Goal: Check status: Check status

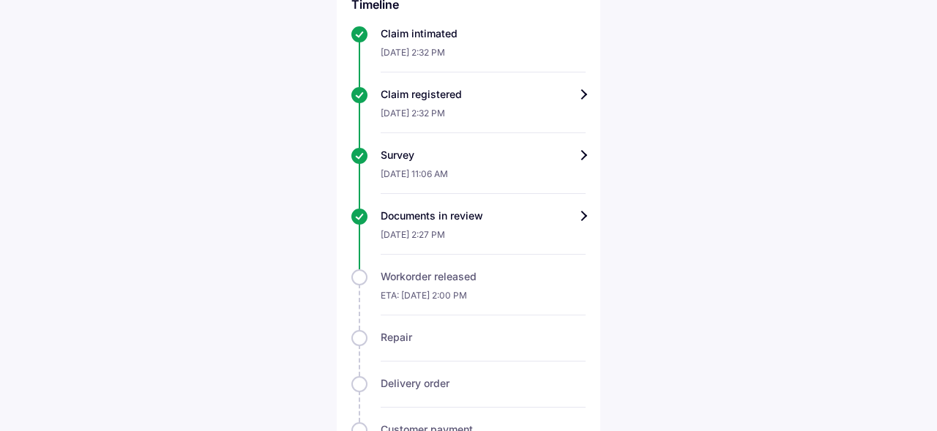
scroll to position [465, 0]
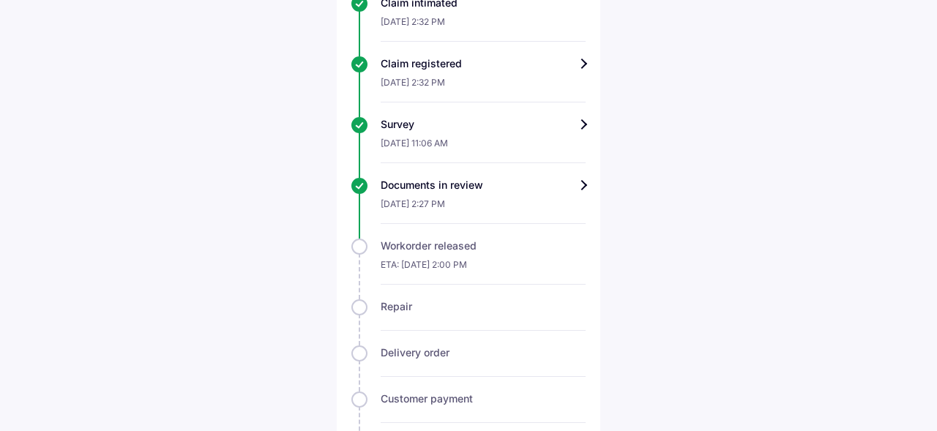
click at [587, 187] on div "Track claim for your Volkswagen Polo Claim info Survey completed We have receiv…" at bounding box center [469, 73] width 264 height 943
click at [582, 187] on div "Documents in review" at bounding box center [483, 185] width 205 height 15
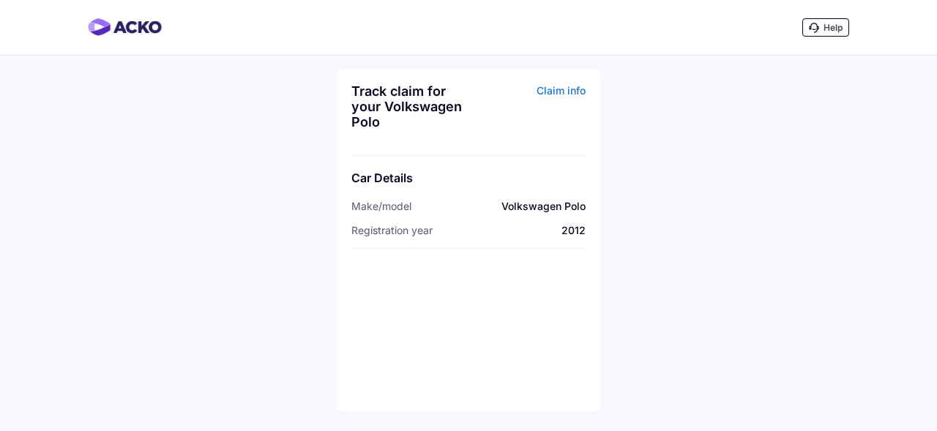
click at [556, 92] on div "Claim info" at bounding box center [529, 111] width 114 height 57
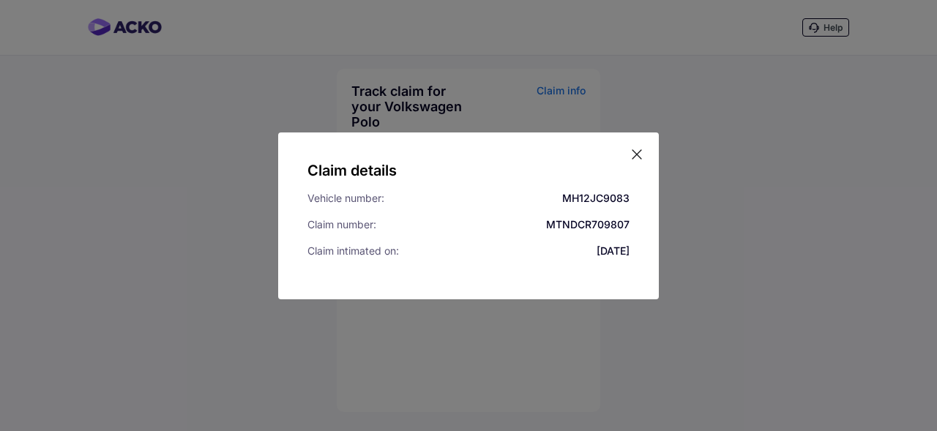
click at [634, 155] on icon at bounding box center [637, 154] width 15 height 15
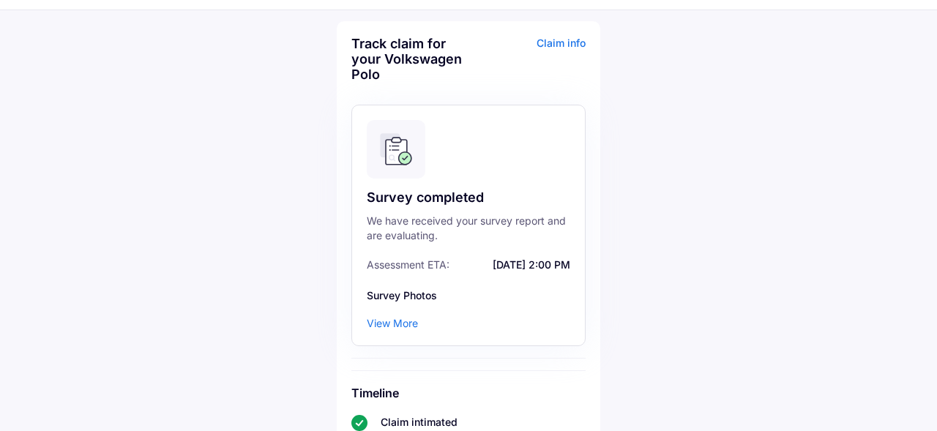
scroll to position [46, 0]
click at [401, 325] on div "View More" at bounding box center [392, 323] width 51 height 15
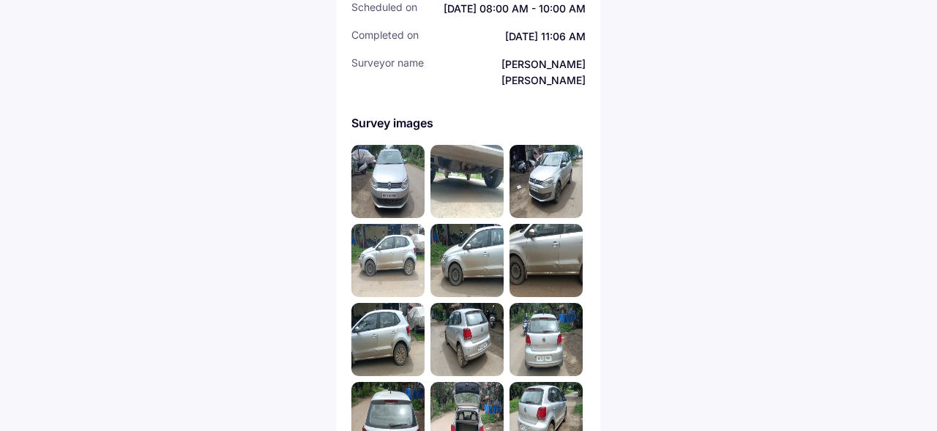
scroll to position [314, 0]
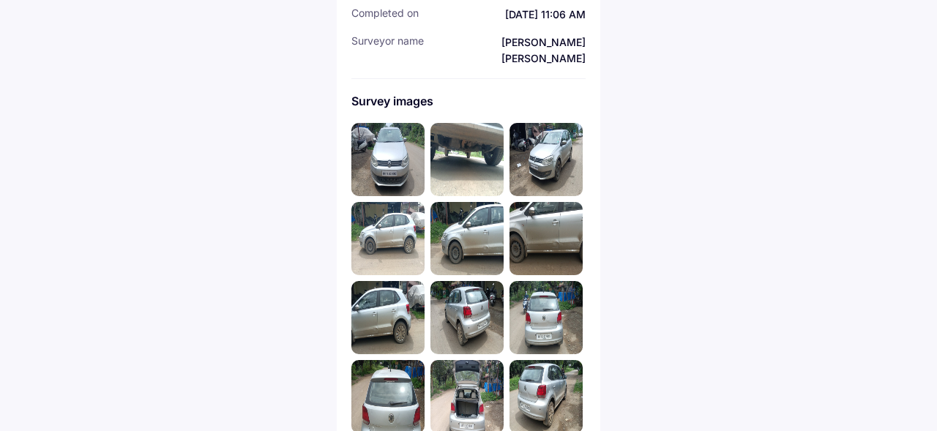
click at [388, 155] on img at bounding box center [388, 159] width 73 height 73
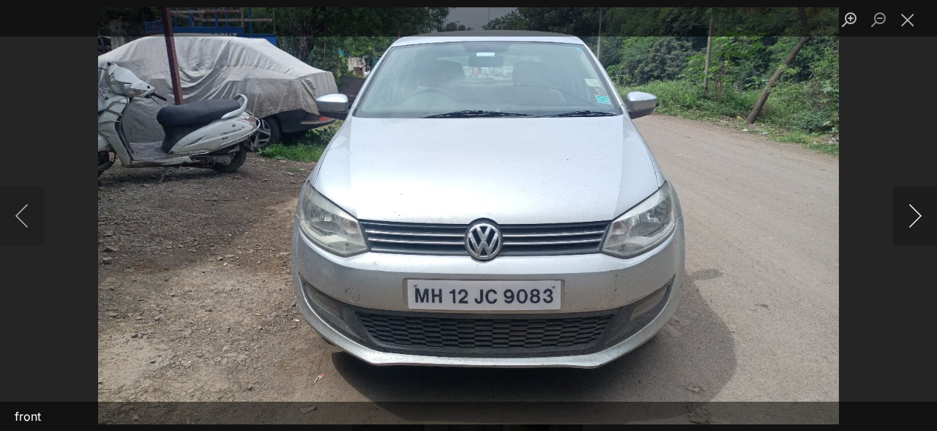
click at [917, 218] on button "Next image" at bounding box center [916, 216] width 44 height 59
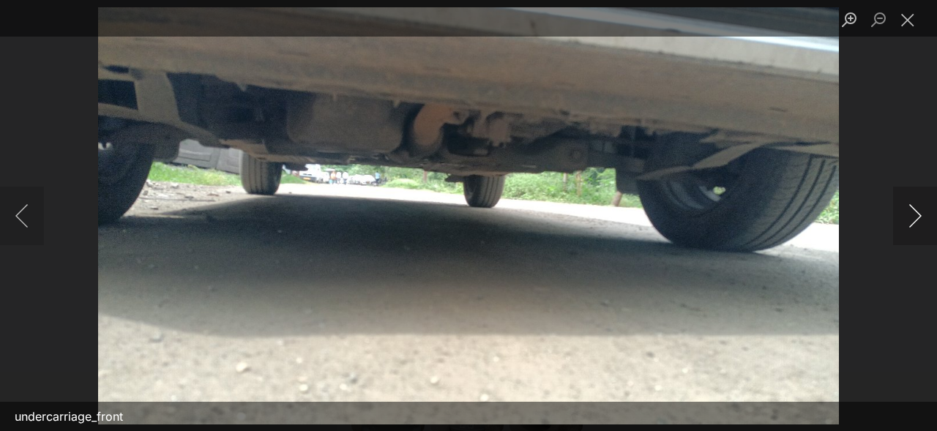
click at [917, 218] on button "Next image" at bounding box center [916, 216] width 44 height 59
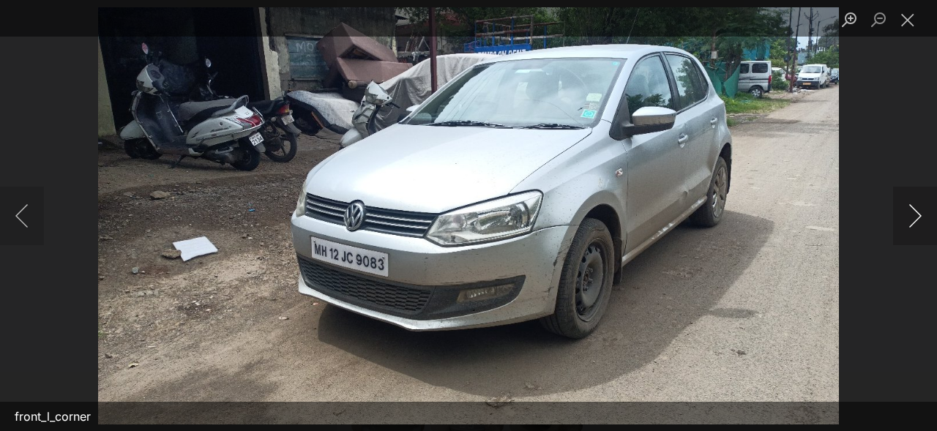
click at [917, 218] on button "Next image" at bounding box center [916, 216] width 44 height 59
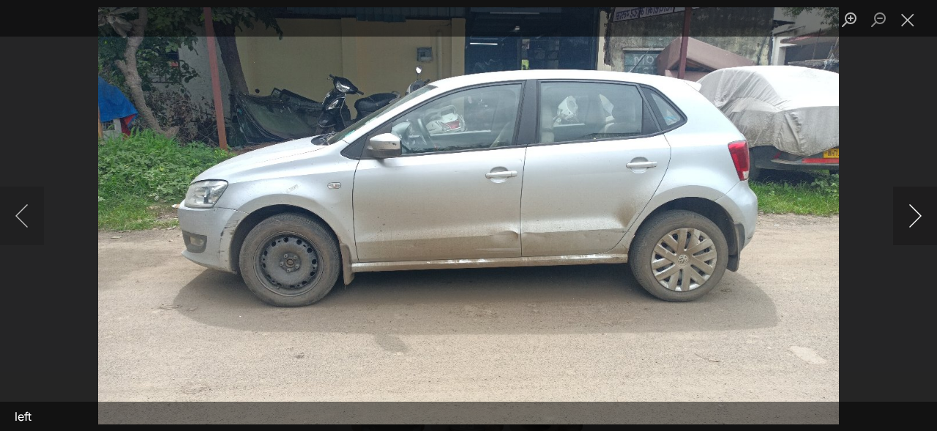
click at [917, 218] on button "Next image" at bounding box center [916, 216] width 44 height 59
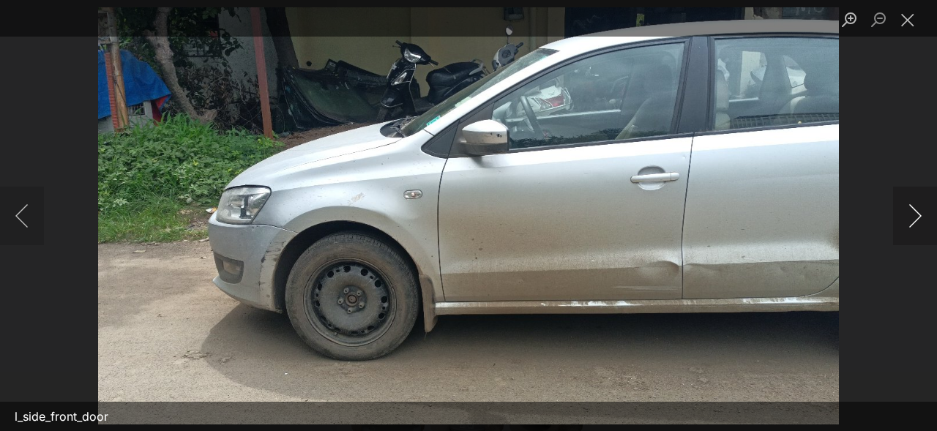
click at [917, 218] on button "Next image" at bounding box center [916, 216] width 44 height 59
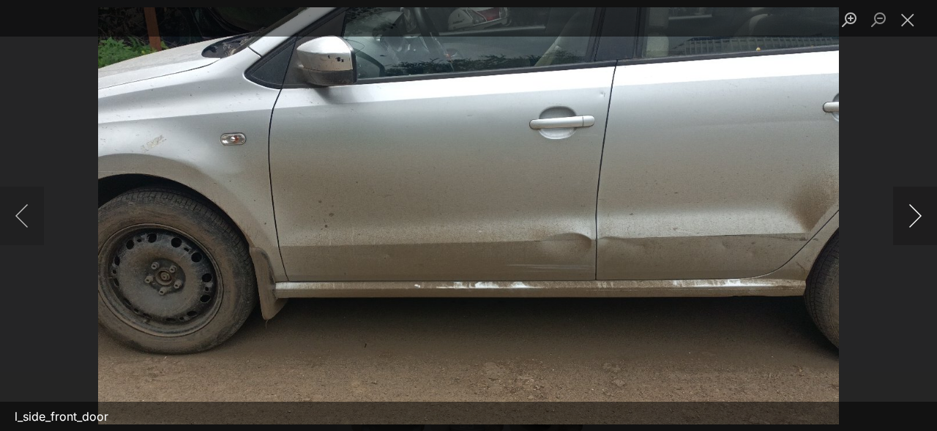
click at [917, 218] on button "Next image" at bounding box center [916, 216] width 44 height 59
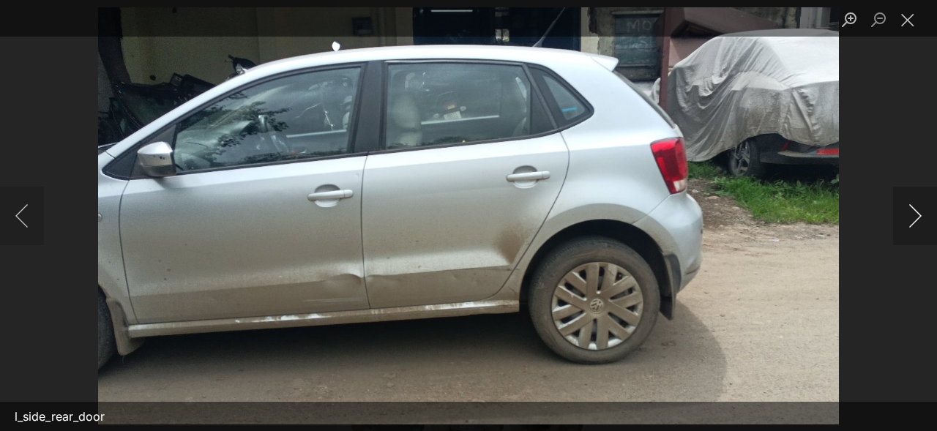
click at [916, 215] on button "Next image" at bounding box center [916, 216] width 44 height 59
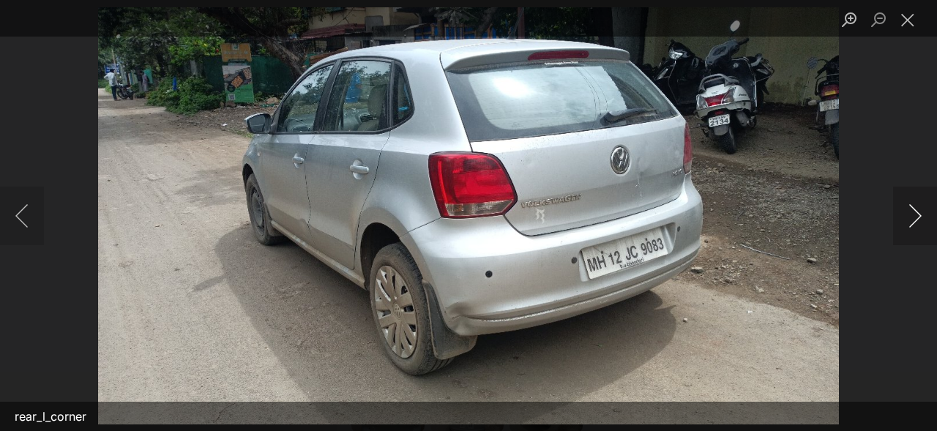
click at [916, 216] on button "Next image" at bounding box center [916, 216] width 44 height 59
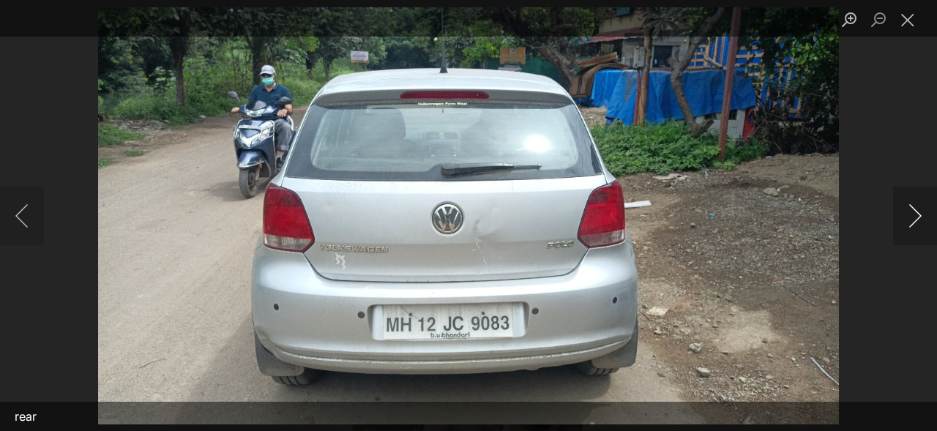
click at [916, 216] on button "Next image" at bounding box center [916, 216] width 44 height 59
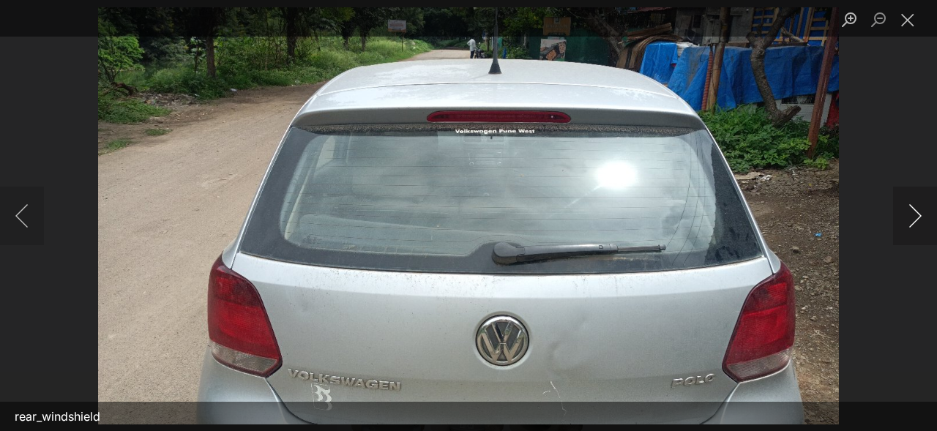
click at [916, 216] on button "Next image" at bounding box center [916, 216] width 44 height 59
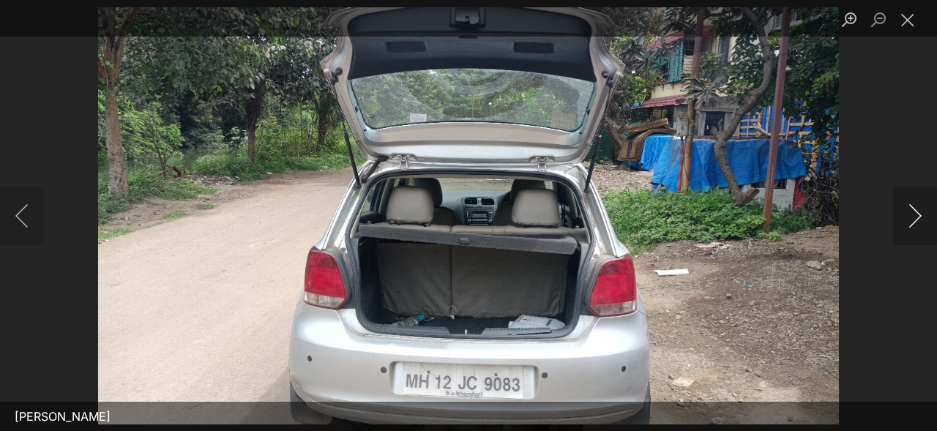
click at [916, 216] on button "Next image" at bounding box center [916, 216] width 44 height 59
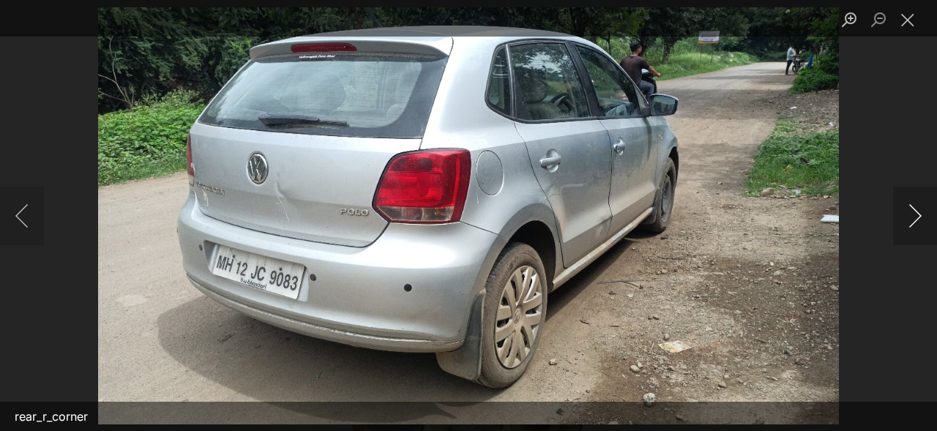
click at [916, 216] on button "Next image" at bounding box center [916, 216] width 44 height 59
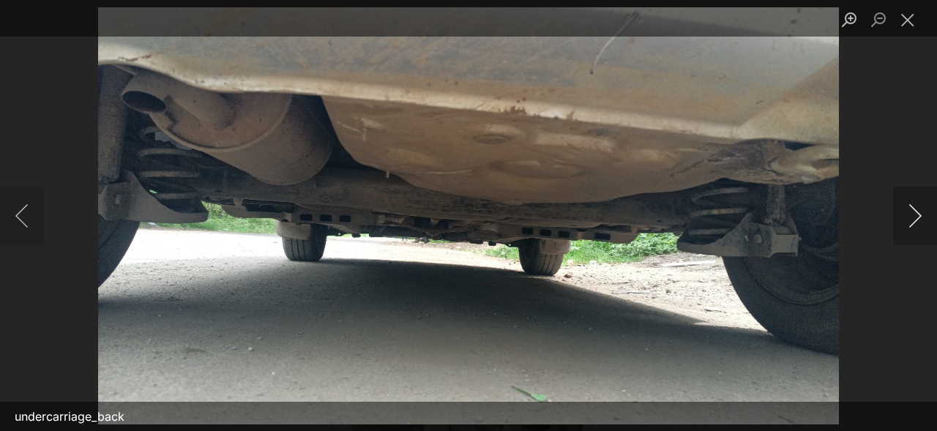
click at [916, 216] on button "Next image" at bounding box center [916, 216] width 44 height 59
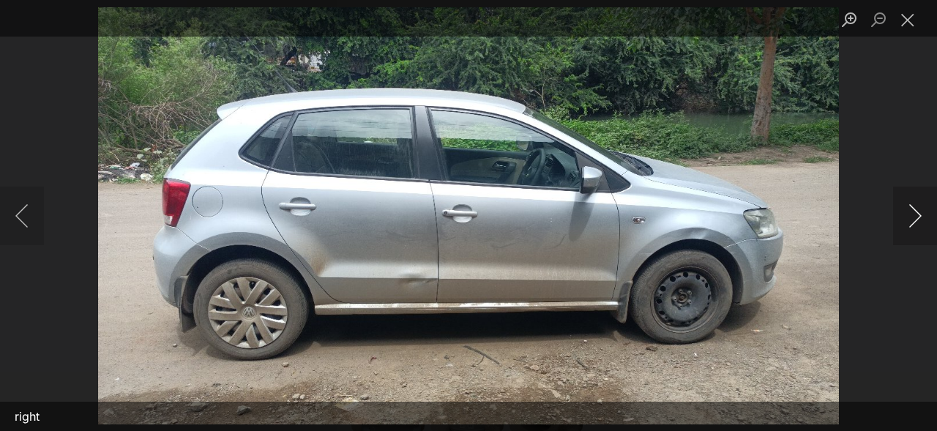
click at [916, 217] on button "Next image" at bounding box center [916, 216] width 44 height 59
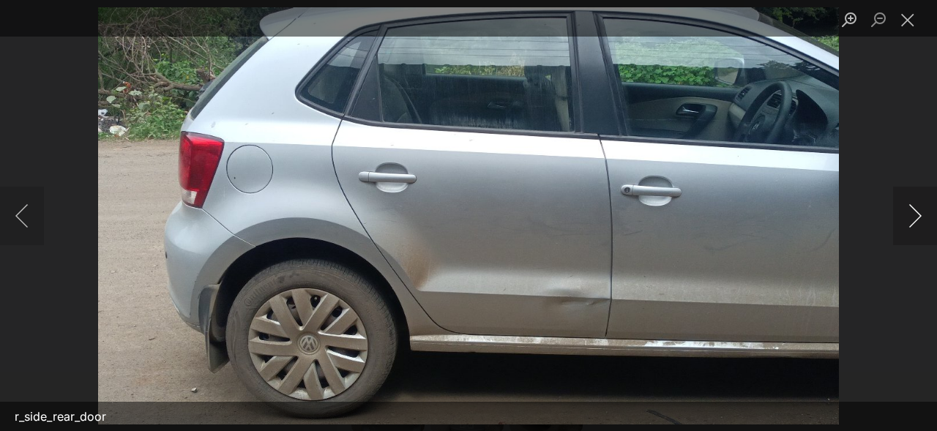
click at [916, 217] on button "Next image" at bounding box center [916, 216] width 44 height 59
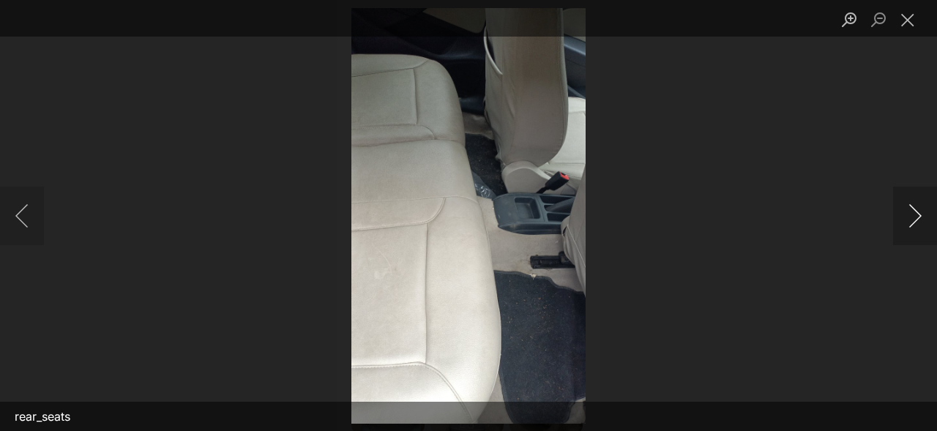
click at [916, 217] on button "Next image" at bounding box center [916, 216] width 44 height 59
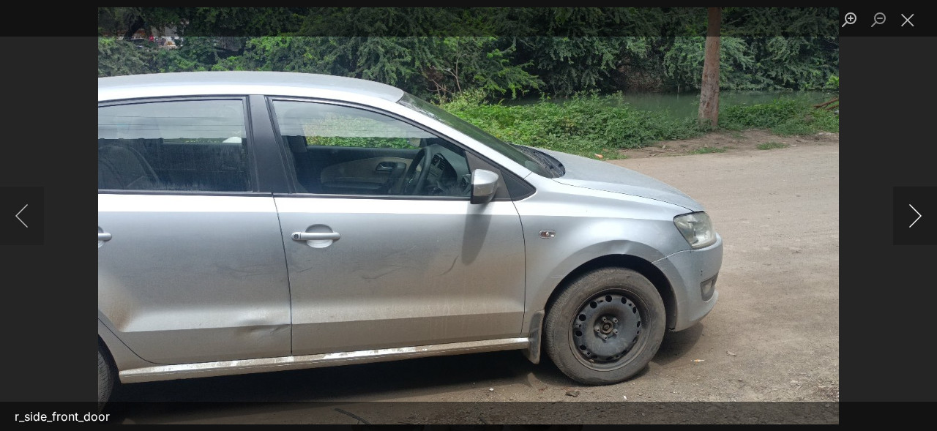
click at [916, 217] on button "Next image" at bounding box center [916, 216] width 44 height 59
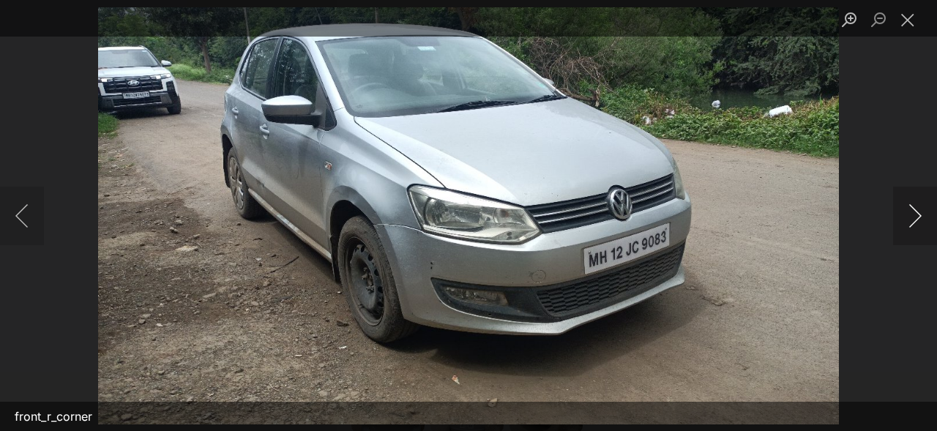
click at [916, 217] on button "Next image" at bounding box center [916, 216] width 44 height 59
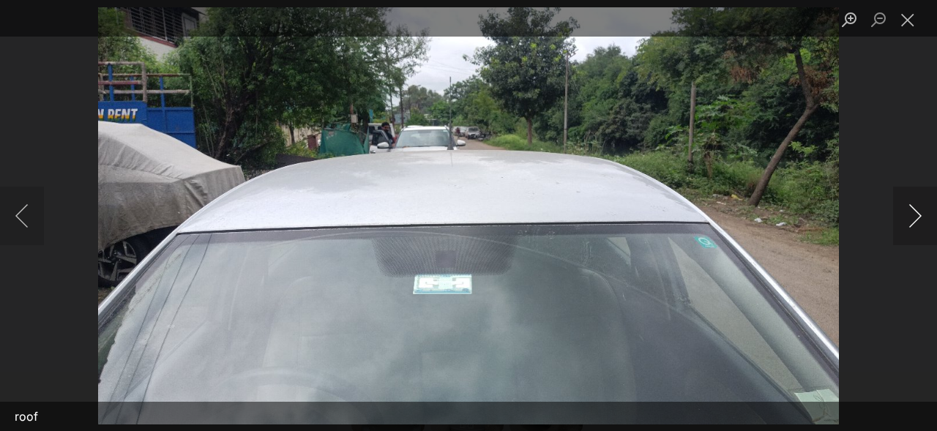
click at [916, 217] on button "Next image" at bounding box center [916, 216] width 44 height 59
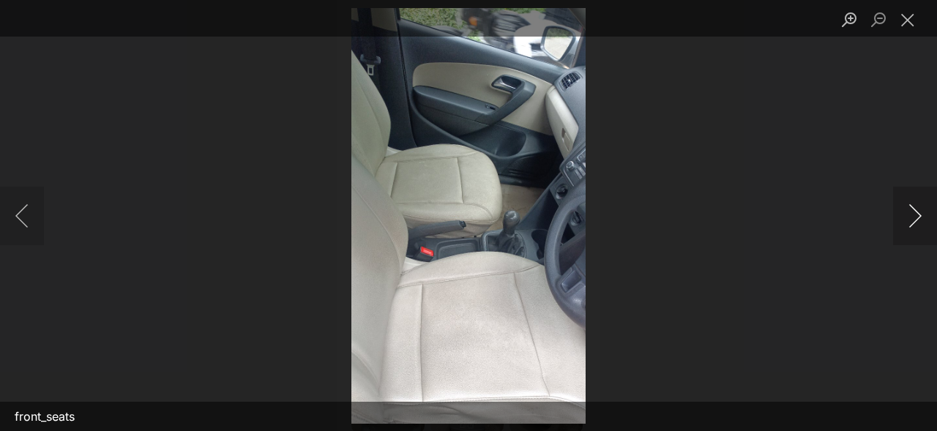
click at [916, 217] on button "Next image" at bounding box center [916, 216] width 44 height 59
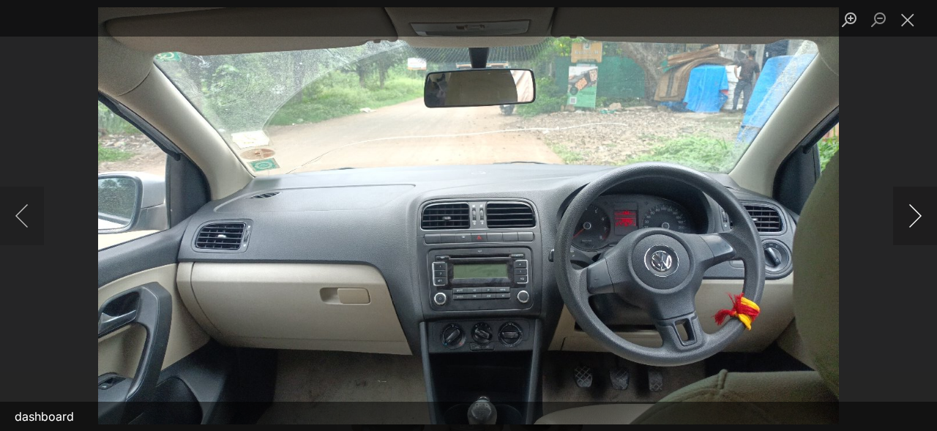
click at [916, 217] on button "Next image" at bounding box center [916, 216] width 44 height 59
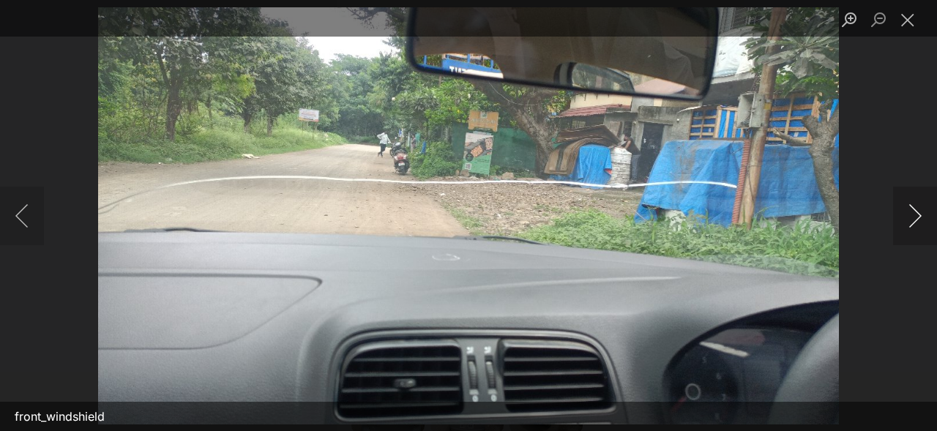
click at [916, 217] on button "Next image" at bounding box center [916, 216] width 44 height 59
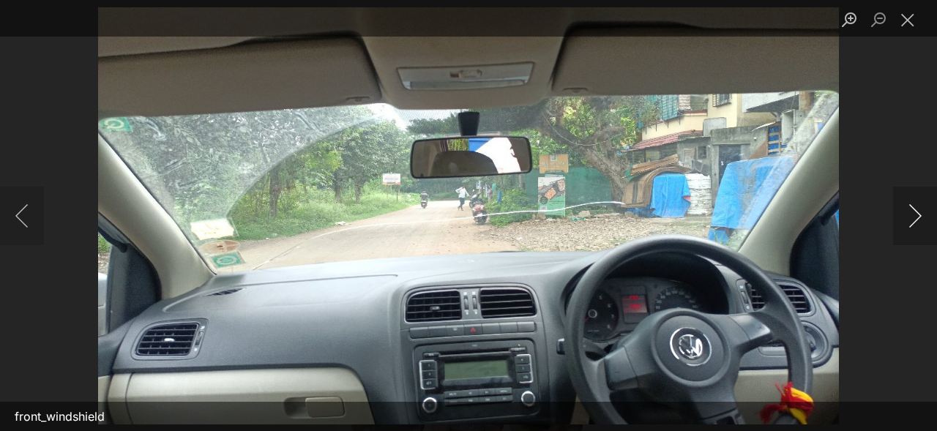
click at [916, 218] on button "Next image" at bounding box center [916, 216] width 44 height 59
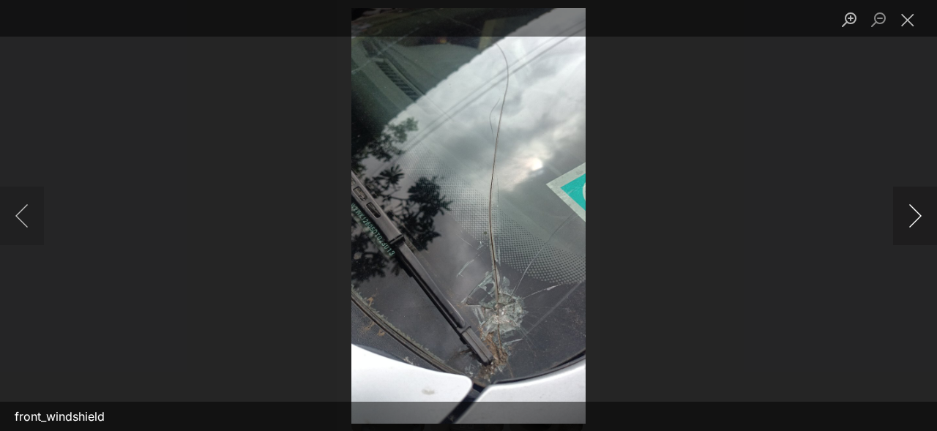
click at [916, 218] on button "Next image" at bounding box center [916, 216] width 44 height 59
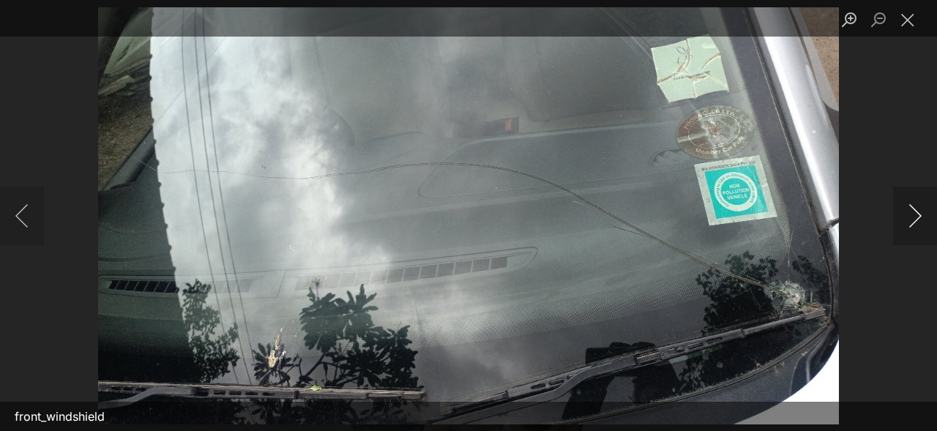
click at [916, 219] on button "Next image" at bounding box center [916, 216] width 44 height 59
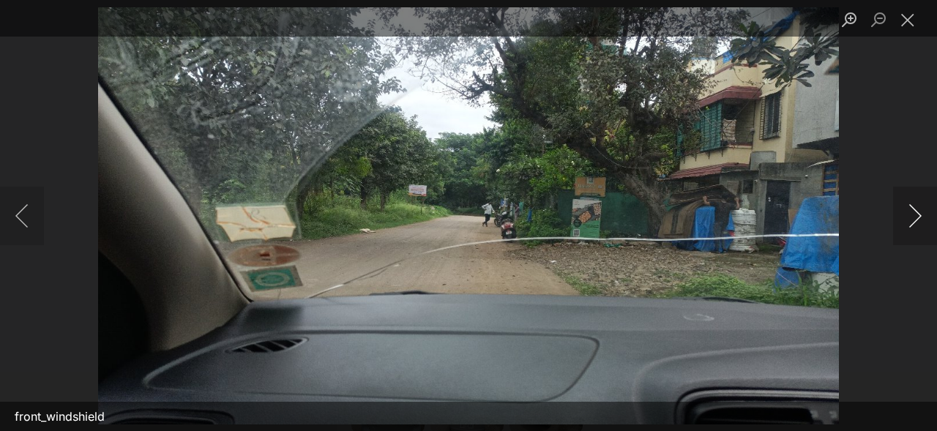
click at [916, 219] on button "Next image" at bounding box center [916, 216] width 44 height 59
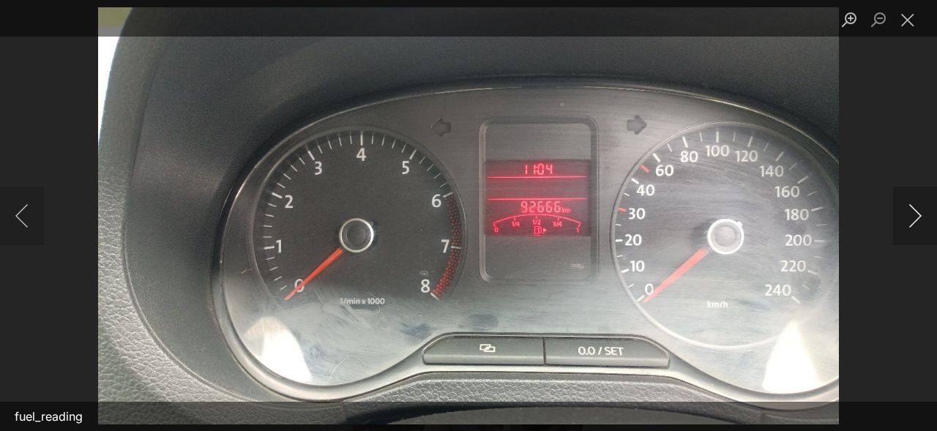
click at [916, 218] on button "Next image" at bounding box center [916, 216] width 44 height 59
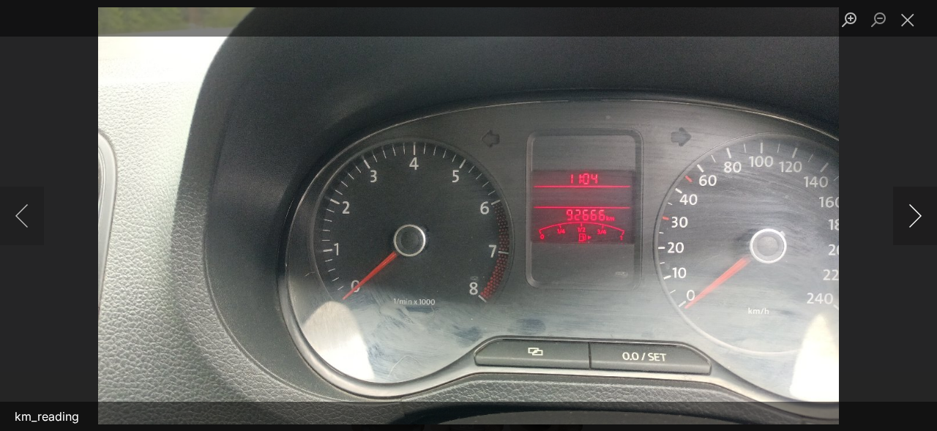
click at [916, 218] on button "Next image" at bounding box center [916, 216] width 44 height 59
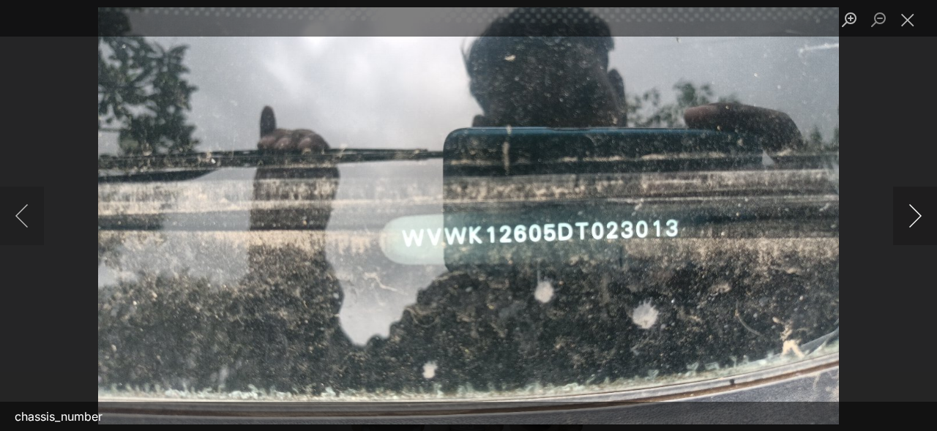
click at [916, 218] on button "Next image" at bounding box center [916, 216] width 44 height 59
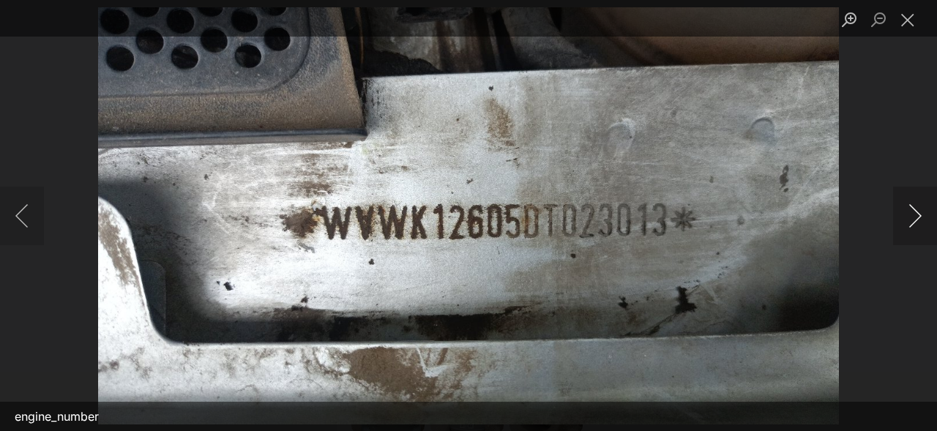
click at [916, 219] on button "Next image" at bounding box center [916, 216] width 44 height 59
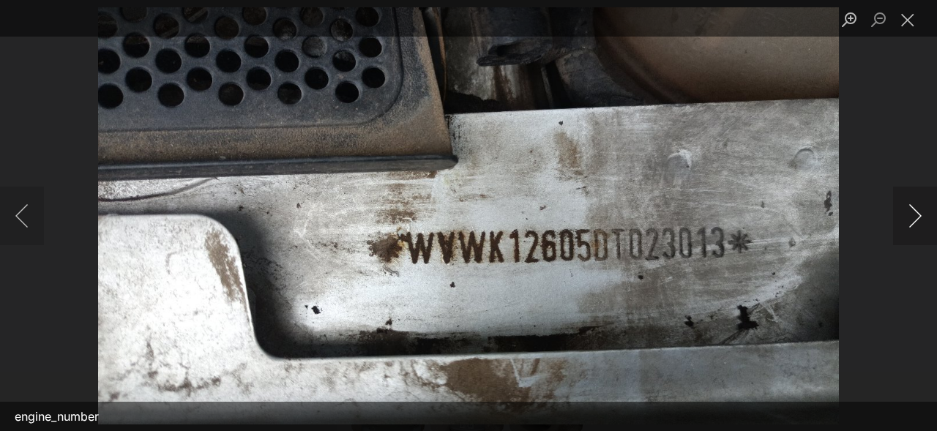
click at [916, 220] on button "Next image" at bounding box center [916, 216] width 44 height 59
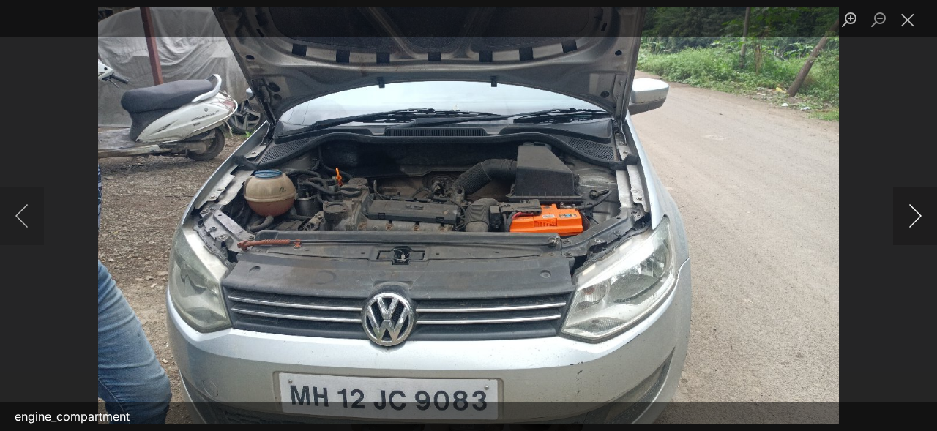
click at [916, 223] on button "Next image" at bounding box center [916, 216] width 44 height 59
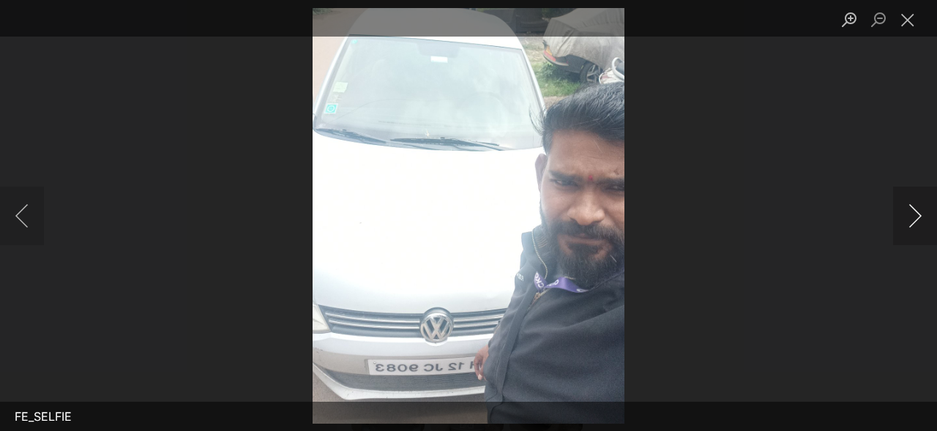
click at [916, 225] on button "Next image" at bounding box center [916, 216] width 44 height 59
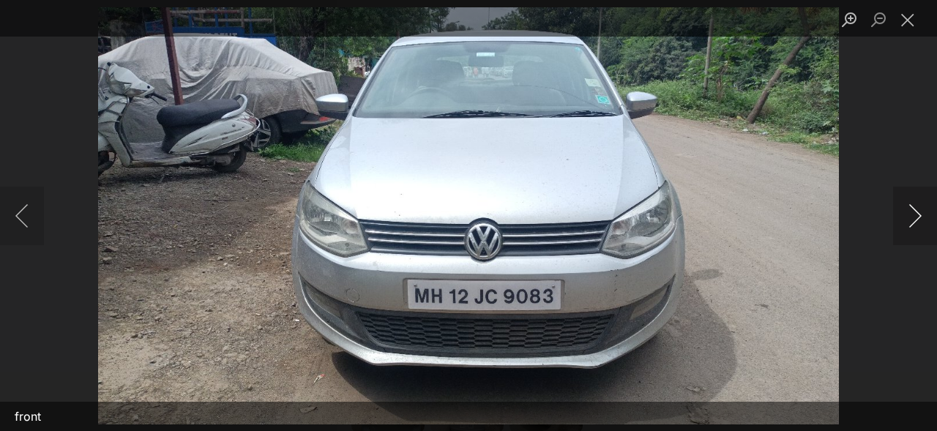
click at [916, 225] on button "Next image" at bounding box center [916, 216] width 44 height 59
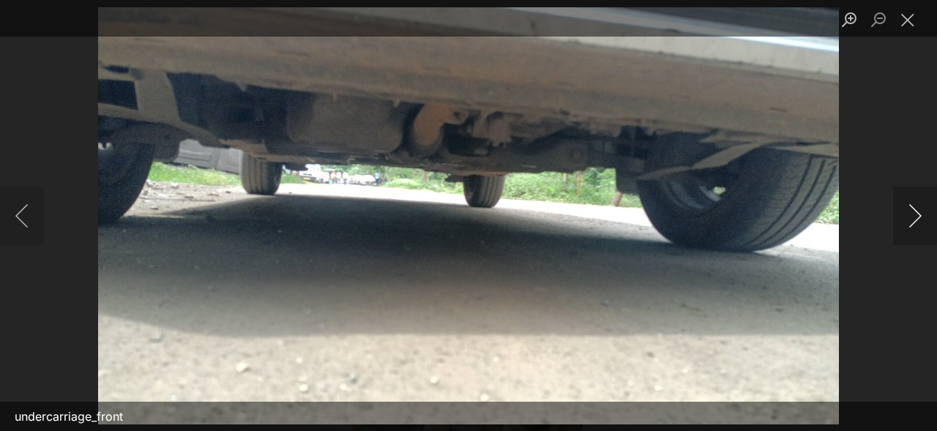
click at [914, 214] on button "Next image" at bounding box center [916, 216] width 44 height 59
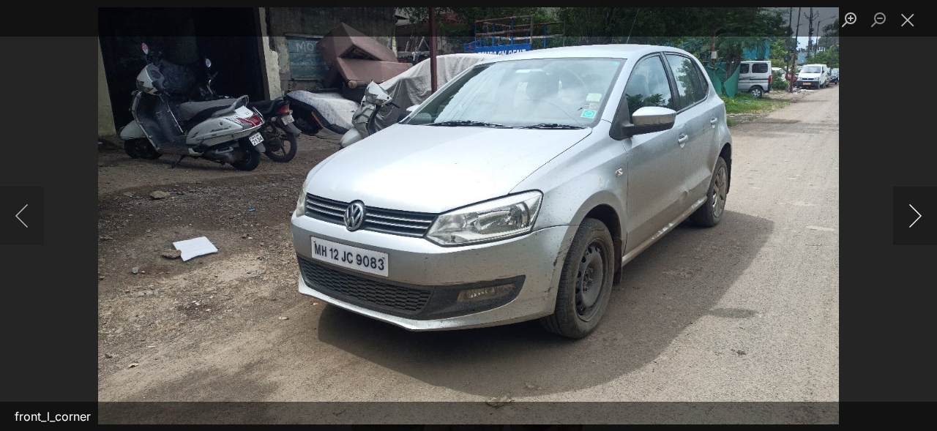
click at [914, 215] on button "Next image" at bounding box center [916, 216] width 44 height 59
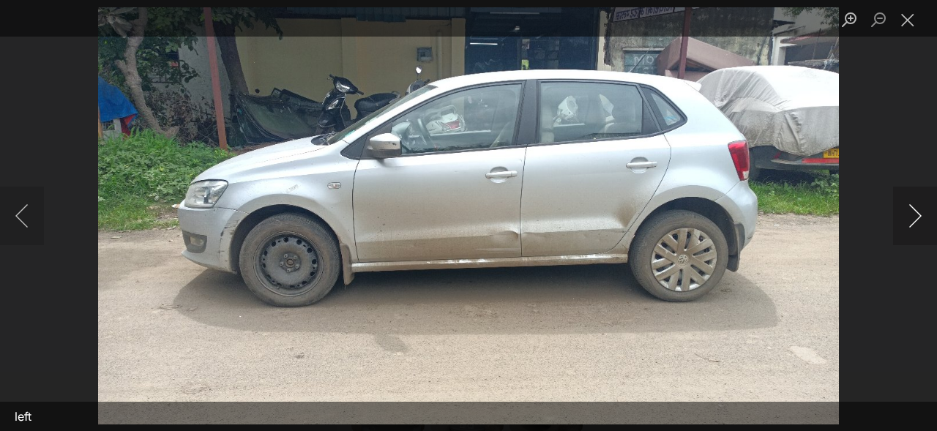
click at [914, 215] on button "Next image" at bounding box center [916, 216] width 44 height 59
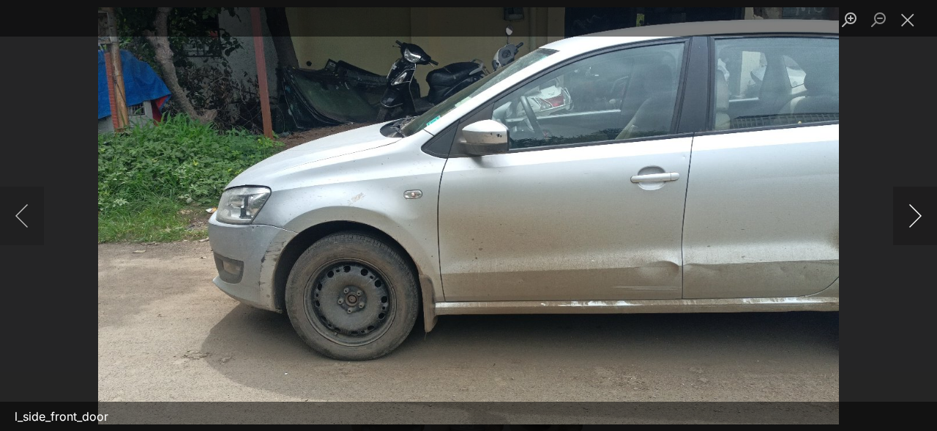
click at [914, 217] on button "Next image" at bounding box center [916, 216] width 44 height 59
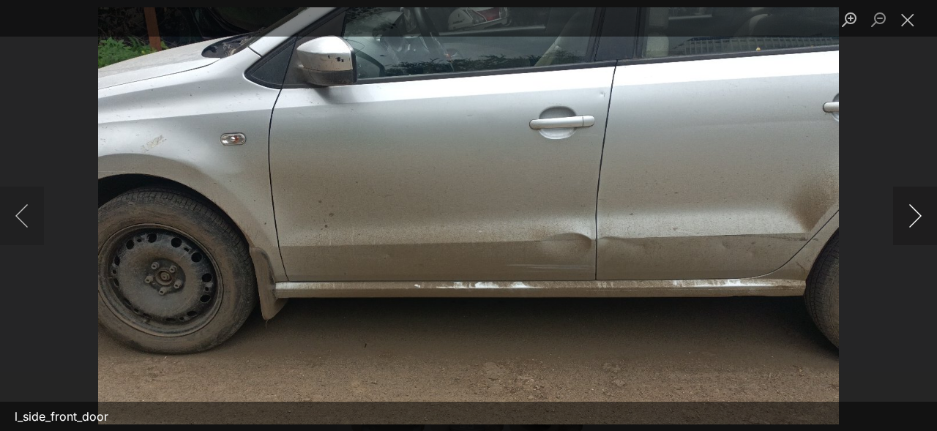
click at [914, 217] on button "Next image" at bounding box center [916, 216] width 44 height 59
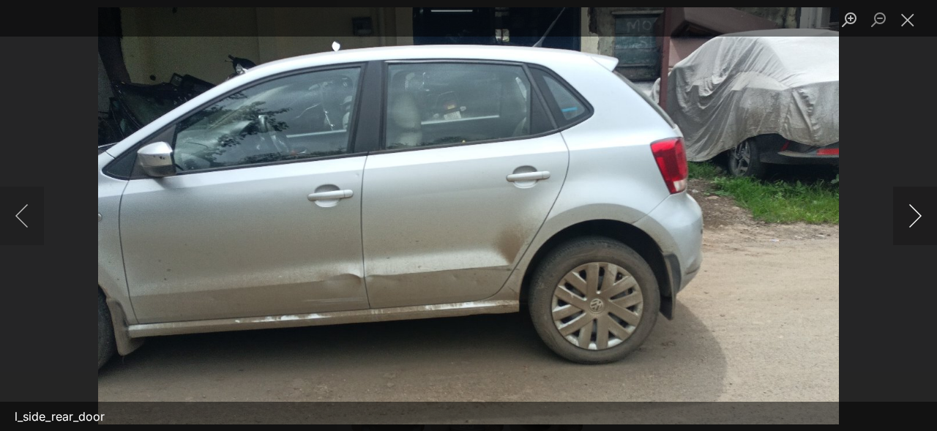
click at [914, 217] on button "Next image" at bounding box center [916, 216] width 44 height 59
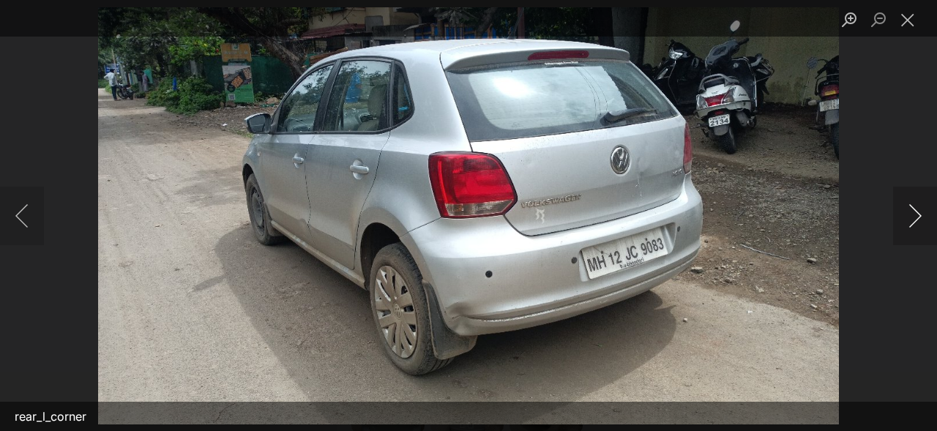
click at [914, 219] on button "Next image" at bounding box center [916, 216] width 44 height 59
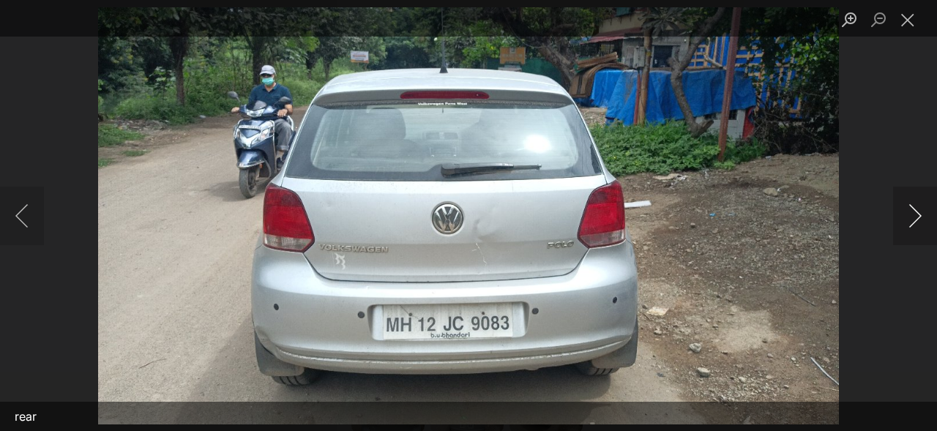
click at [914, 219] on button "Next image" at bounding box center [916, 216] width 44 height 59
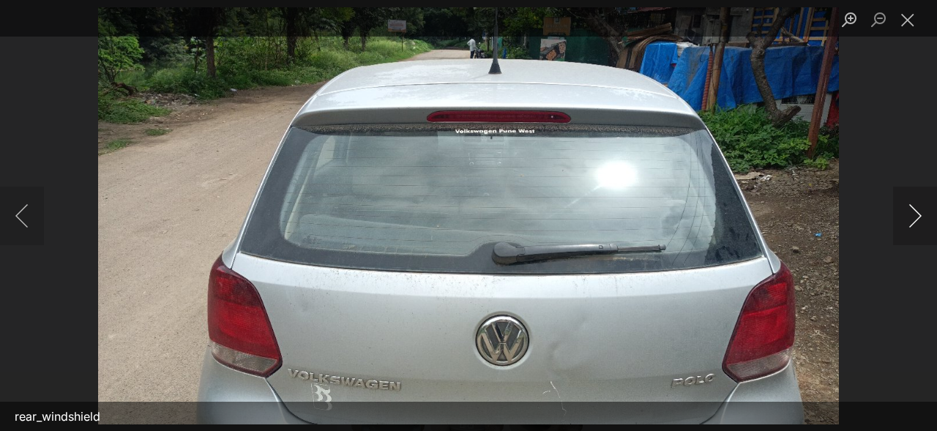
click at [914, 219] on button "Next image" at bounding box center [916, 216] width 44 height 59
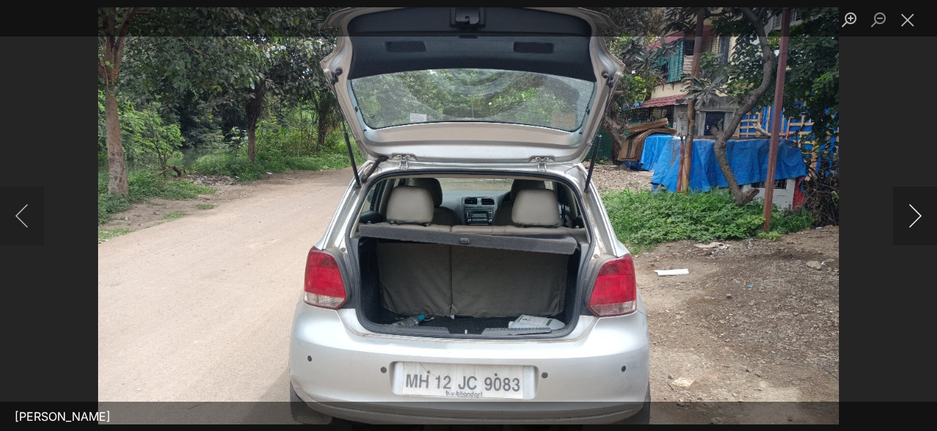
click at [914, 220] on button "Next image" at bounding box center [916, 216] width 44 height 59
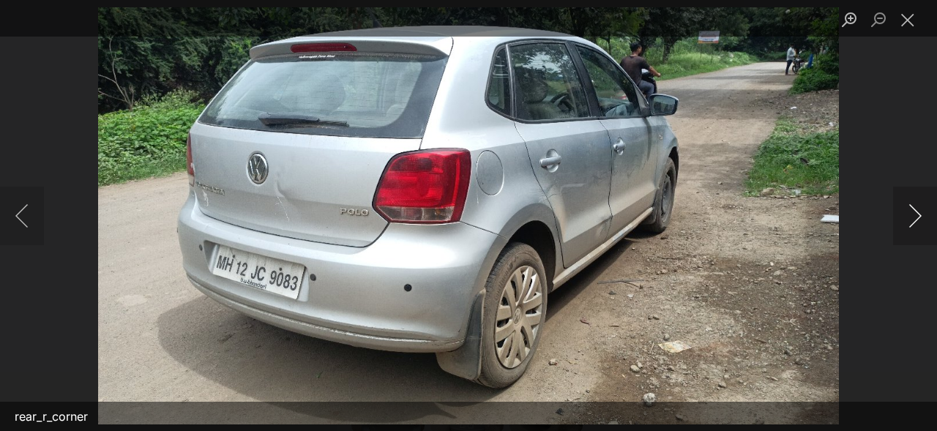
click at [914, 220] on button "Next image" at bounding box center [916, 216] width 44 height 59
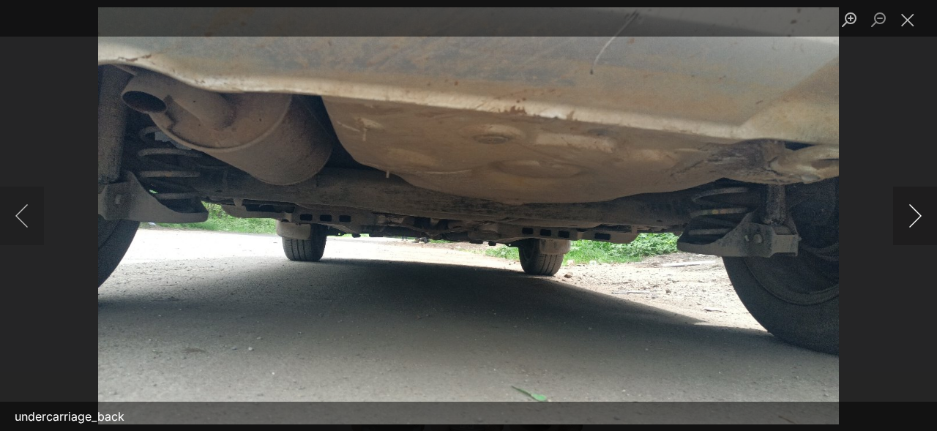
click at [914, 222] on button "Next image" at bounding box center [916, 216] width 44 height 59
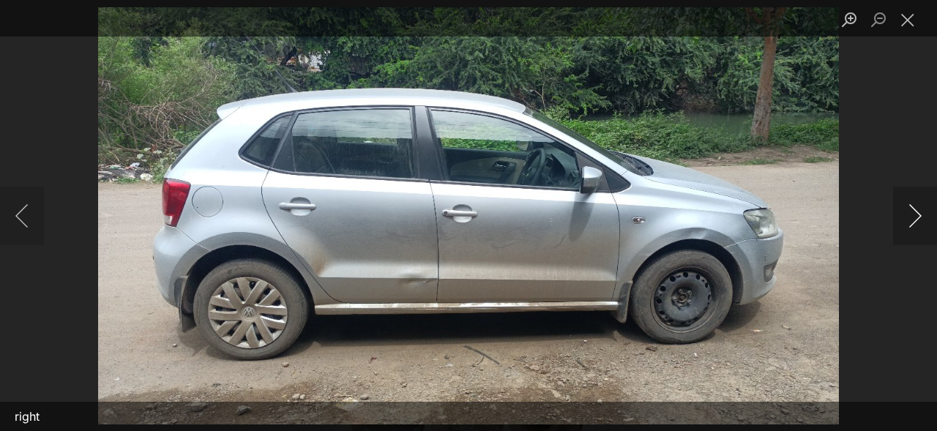
click at [913, 224] on button "Next image" at bounding box center [916, 216] width 44 height 59
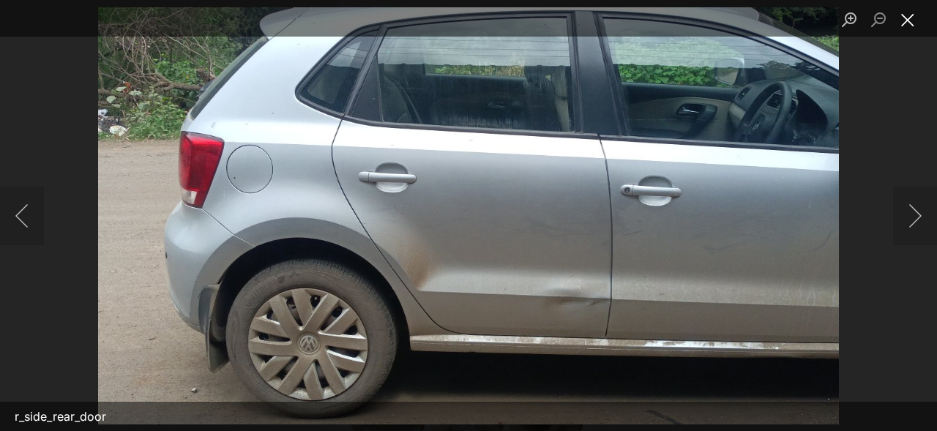
click at [909, 20] on button "Close lightbox" at bounding box center [908, 20] width 29 height 26
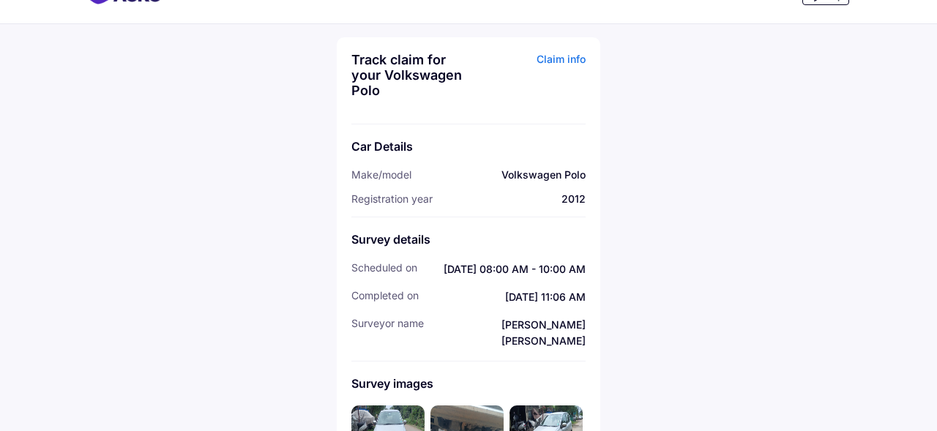
scroll to position [0, 0]
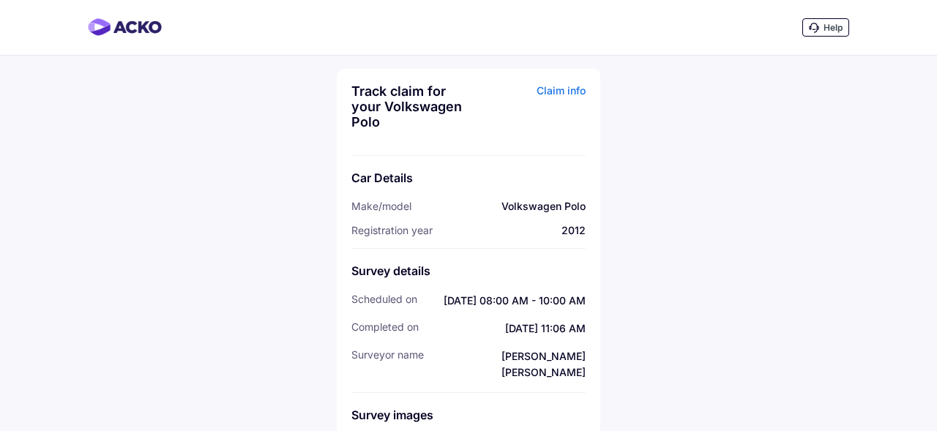
click at [553, 93] on div "Claim info" at bounding box center [529, 111] width 114 height 57
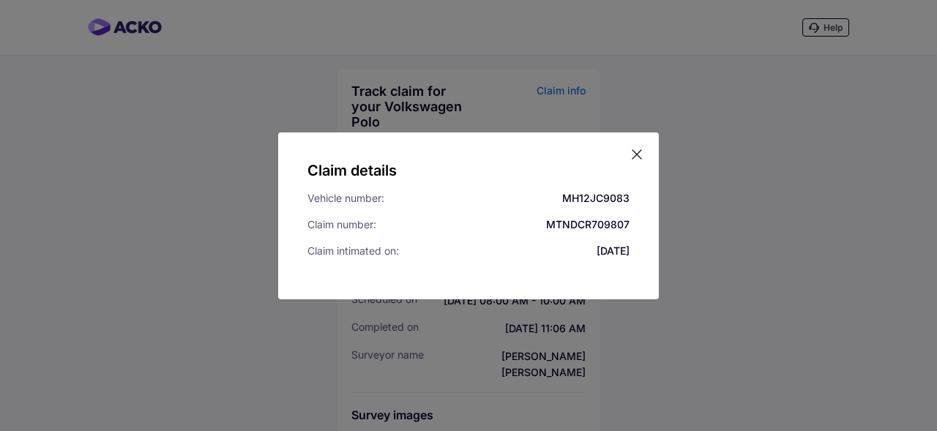
click at [639, 148] on icon at bounding box center [637, 154] width 15 height 15
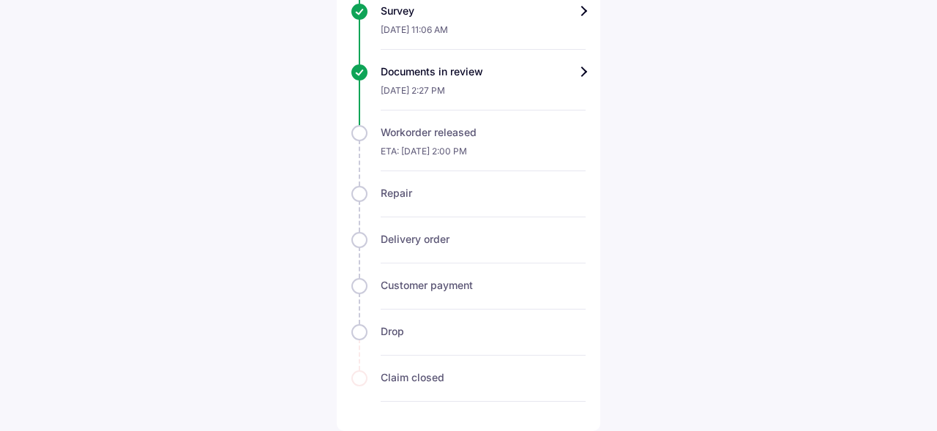
scroll to position [580, 0]
